Goal: Information Seeking & Learning: Learn about a topic

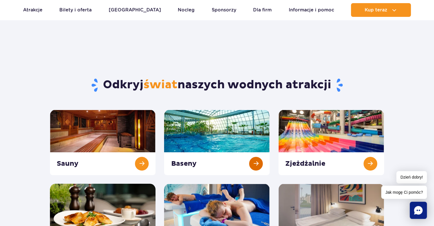
scroll to position [57, 0]
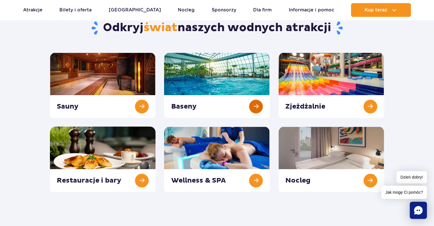
click at [256, 104] on link at bounding box center [217, 84] width 106 height 65
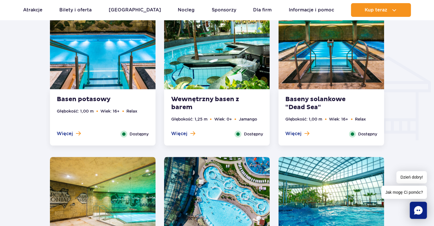
scroll to position [656, 0]
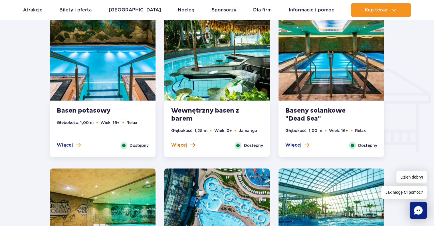
click at [186, 143] on span "Więcej" at bounding box center [179, 145] width 16 height 6
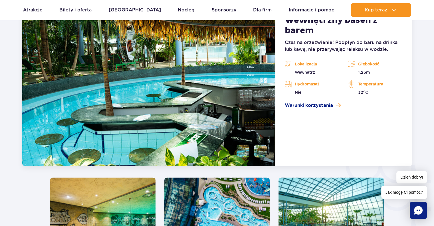
scroll to position [791, 0]
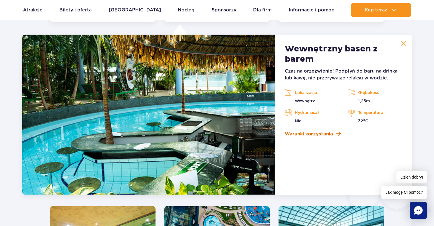
click at [317, 133] on span "Warunki korzystania" at bounding box center [308, 133] width 48 height 7
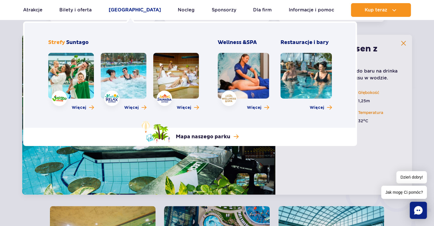
click at [120, 11] on link "[GEOGRAPHIC_DATA]" at bounding box center [135, 10] width 52 height 14
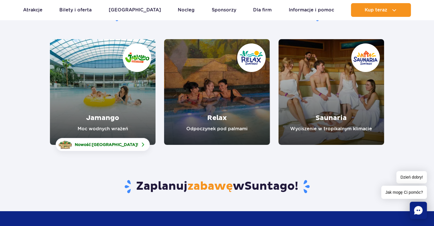
scroll to position [86, 0]
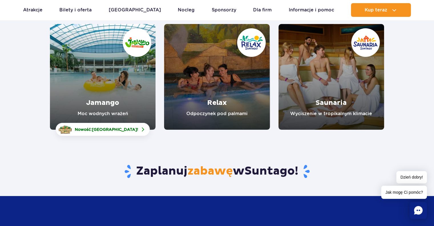
click at [102, 102] on link "Jamango" at bounding box center [103, 77] width 106 height 106
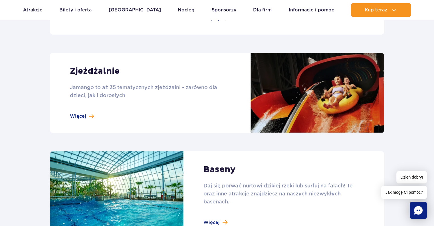
scroll to position [485, 0]
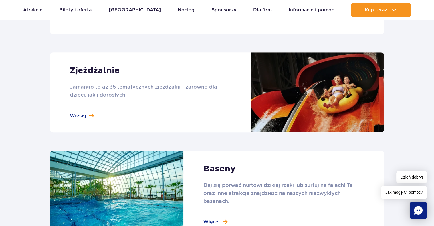
click at [79, 117] on link at bounding box center [217, 92] width 334 height 80
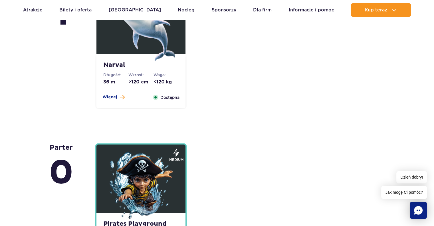
scroll to position [1255, 0]
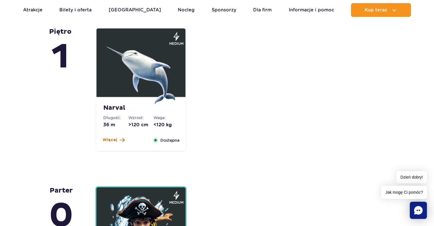
click at [116, 139] on span "Więcej" at bounding box center [109, 140] width 15 height 6
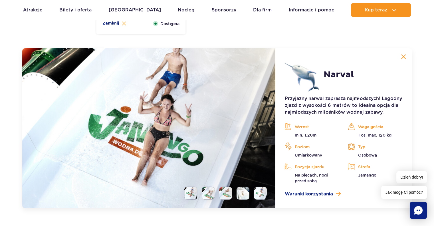
scroll to position [1385, 0]
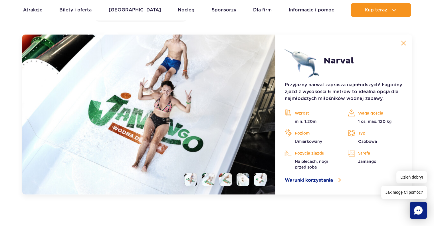
click at [189, 178] on li at bounding box center [190, 179] width 13 height 13
click at [208, 178] on li at bounding box center [208, 179] width 13 height 13
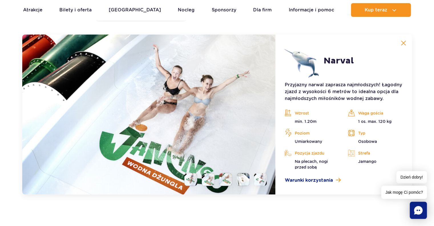
click at [223, 179] on li at bounding box center [225, 179] width 13 height 13
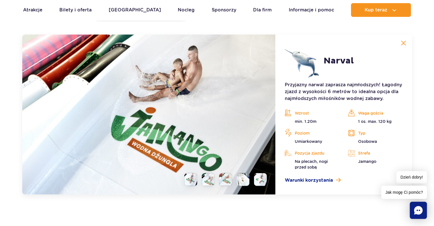
click at [243, 179] on li at bounding box center [242, 179] width 13 height 13
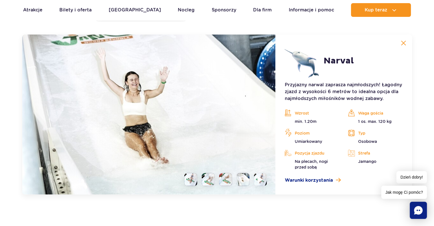
click at [263, 179] on img at bounding box center [260, 179] width 5 height 7
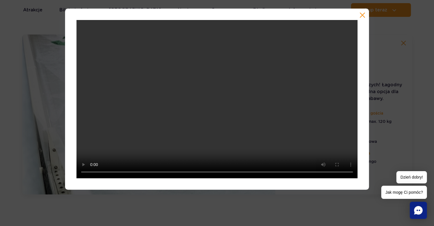
click at [396, 52] on div at bounding box center [217, 99] width 434 height 181
click at [361, 15] on button "button" at bounding box center [362, 15] width 6 height 6
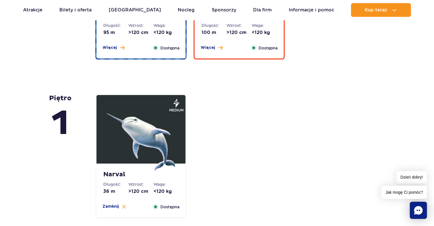
scroll to position [1100, 0]
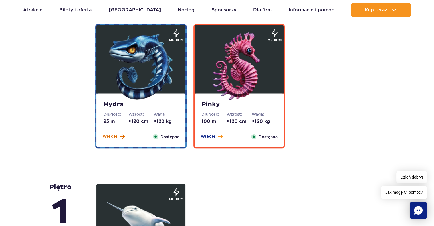
click at [113, 137] on span "Więcej" at bounding box center [109, 136] width 15 height 6
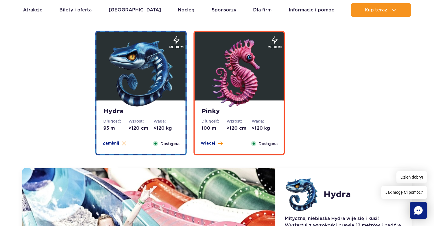
scroll to position [1084, 0]
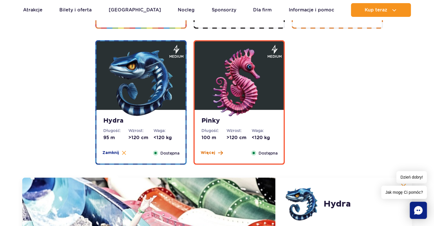
click at [206, 153] on span "Więcej" at bounding box center [207, 152] width 15 height 6
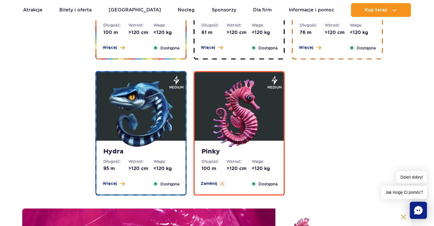
scroll to position [970, 0]
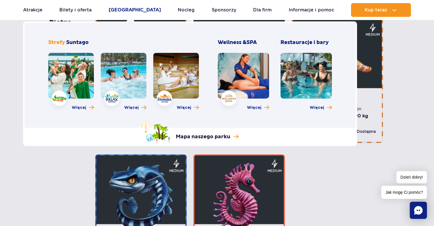
click at [132, 9] on link "[GEOGRAPHIC_DATA]" at bounding box center [135, 10] width 52 height 14
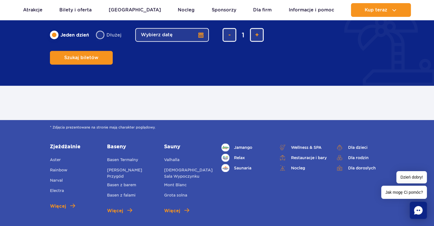
scroll to position [314, 0]
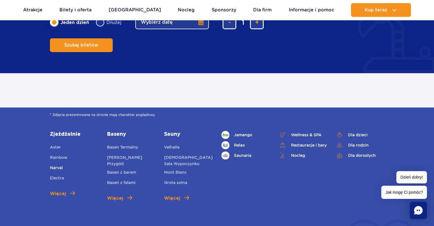
click at [52, 167] on span "Narval" at bounding box center [56, 167] width 13 height 5
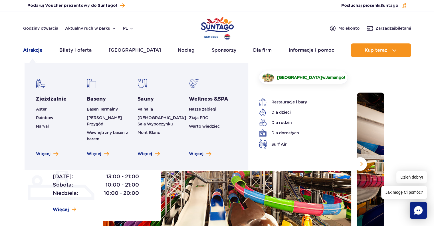
click at [35, 50] on link "Atrakcje" at bounding box center [32, 50] width 19 height 14
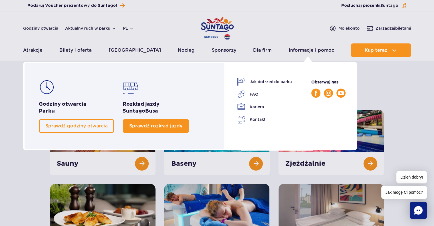
click at [136, 126] on span "Sprawdź rozkład jazdy" at bounding box center [155, 125] width 53 height 5
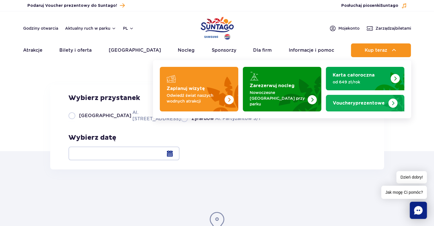
click at [394, 100] on img "Vouchery prezentowe" at bounding box center [392, 102] width 9 height 9
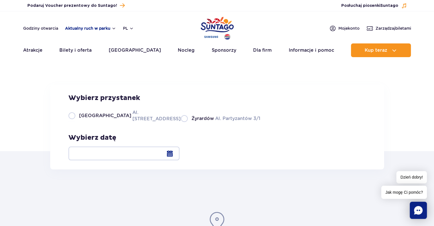
click at [86, 27] on button "Aktualny ruch w parku" at bounding box center [90, 28] width 51 height 5
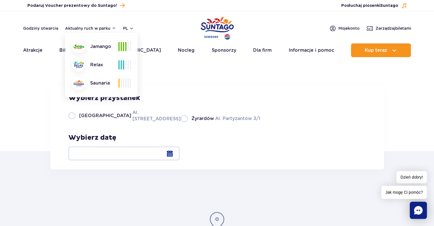
click at [98, 48] on div "Jamango" at bounding box center [95, 47] width 46 height 14
click at [75, 46] on img at bounding box center [78, 46] width 11 height 5
click at [98, 42] on div "Jamango" at bounding box center [95, 47] width 46 height 14
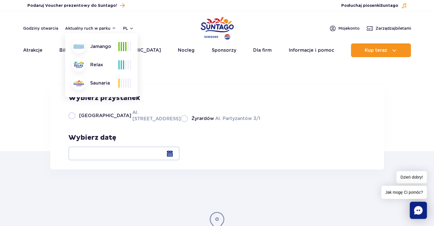
click at [98, 42] on div "Jamango" at bounding box center [95, 47] width 46 height 14
click at [131, 28] on button "pl" at bounding box center [128, 28] width 11 height 6
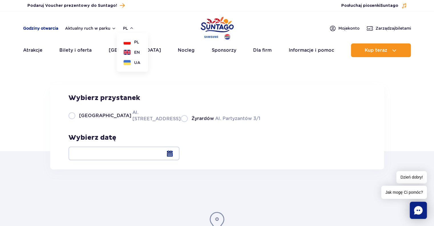
click at [52, 28] on link "Godziny otwarcia" at bounding box center [40, 28] width 35 height 6
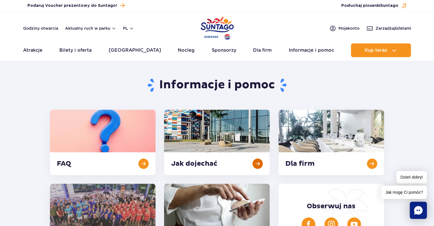
click at [258, 164] on link at bounding box center [217, 142] width 106 height 65
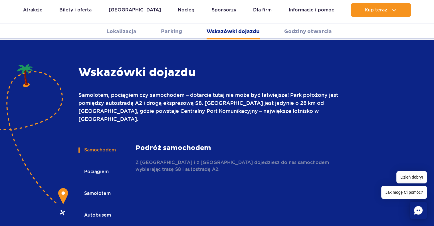
click at [106, 143] on button "Samochodem" at bounding box center [99, 149] width 42 height 13
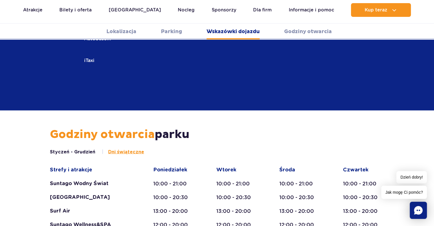
scroll to position [958, 0]
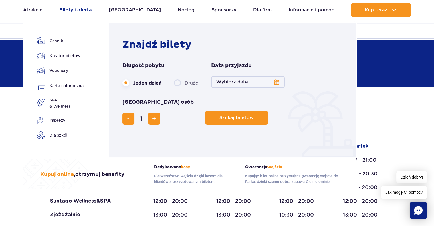
click at [71, 9] on link "Bilety i oferta" at bounding box center [75, 10] width 32 height 14
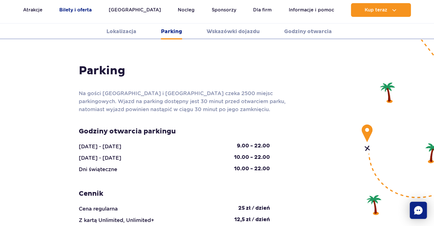
scroll to position [508, 0]
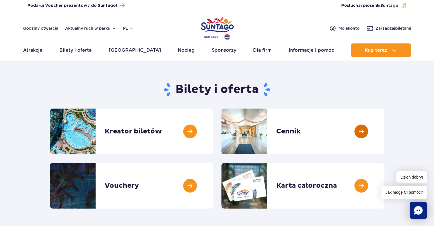
click at [384, 131] on link at bounding box center [384, 131] width 0 height 46
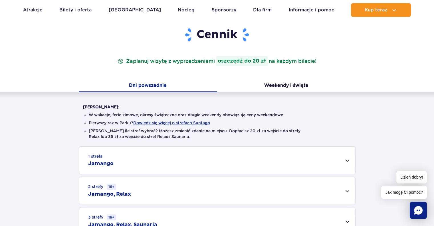
scroll to position [86, 0]
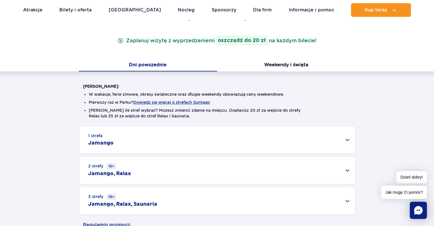
click at [348, 138] on div "1 strefa Jamango" at bounding box center [217, 139] width 276 height 27
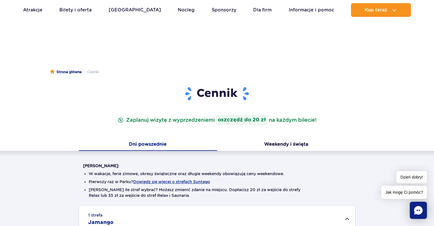
scroll to position [0, 0]
